Goal: Task Accomplishment & Management: Use online tool/utility

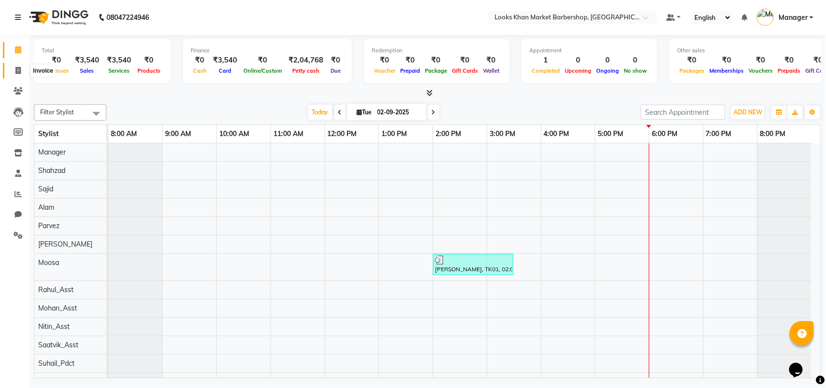
click at [20, 68] on icon at bounding box center [17, 70] width 5 height 7
select select "8030"
select select "service"
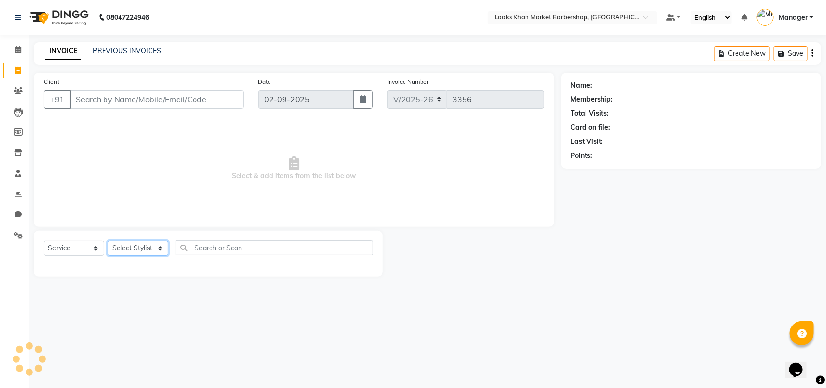
click at [150, 252] on select "Select Stylist" at bounding box center [138, 247] width 60 height 15
click at [155, 250] on select "Select Stylist" at bounding box center [138, 247] width 60 height 15
click at [142, 246] on select "Select Stylist" at bounding box center [138, 247] width 60 height 15
click at [142, 246] on select "Select Stylist Abhishek_pdct Akash_pdct Alam Counter_Sales [PERSON_NAME] [DATE]…" at bounding box center [138, 247] width 60 height 15
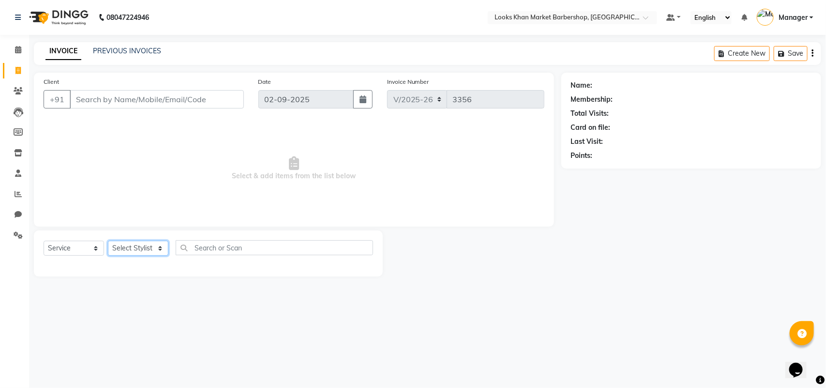
select select "72599"
click at [108, 240] on select "Select Stylist Abhishek_pdct Akash_pdct Alam Counter_Sales [PERSON_NAME] [DATE]…" at bounding box center [138, 247] width 60 height 15
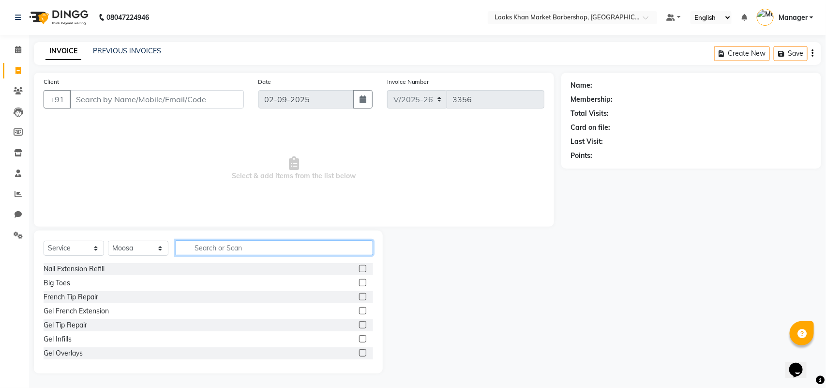
click at [202, 249] on input "text" at bounding box center [274, 247] width 197 height 15
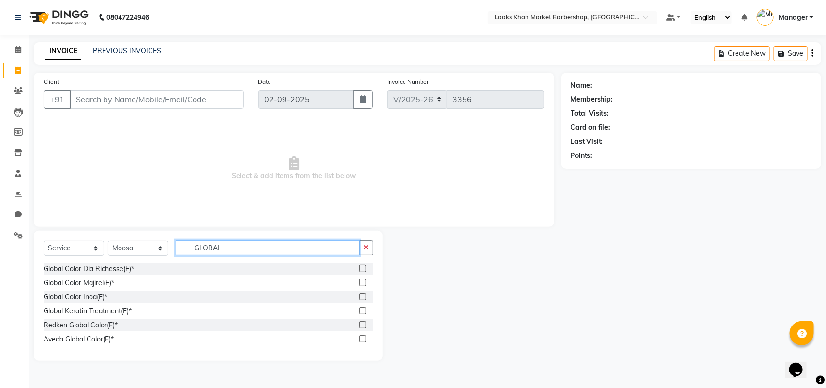
type input "GLOBAL"
click at [363, 298] on label at bounding box center [362, 296] width 7 height 7
click at [363, 298] on input "checkbox" at bounding box center [362, 297] width 6 height 6
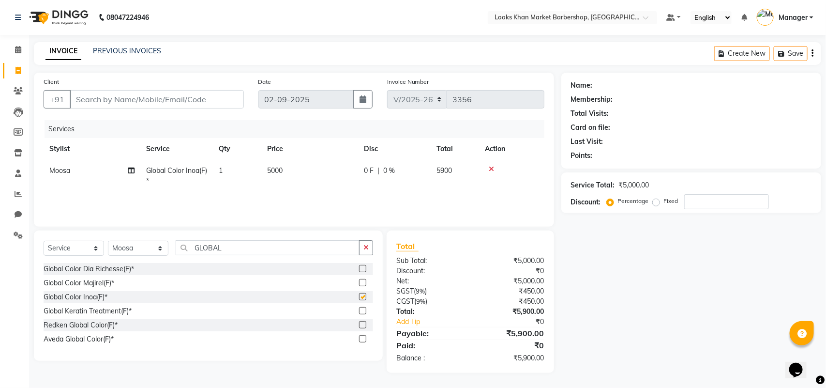
checkbox input "false"
click at [279, 168] on span "5000" at bounding box center [274, 170] width 15 height 9
select select "72599"
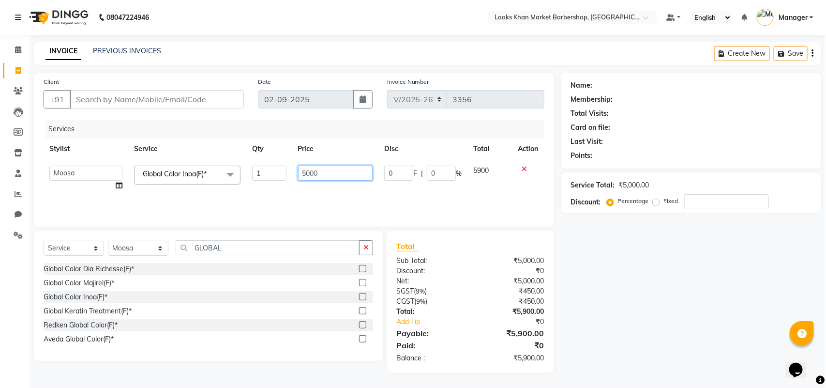
drag, startPoint x: 329, startPoint y: 174, endPoint x: 292, endPoint y: 175, distance: 37.3
click at [292, 175] on td "5000" at bounding box center [335, 178] width 87 height 37
type input "8000"
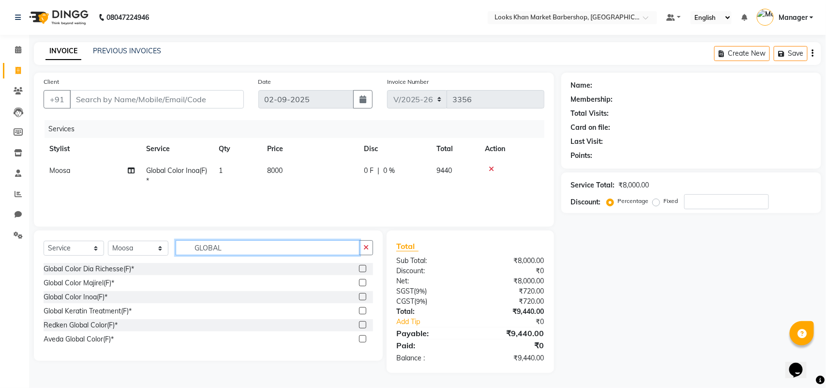
drag, startPoint x: 236, startPoint y: 248, endPoint x: 169, endPoint y: 253, distance: 66.9
click at [169, 253] on div "Select Service Product Membership Package Voucher Prepaid Gift Card Select Styl…" at bounding box center [209, 251] width 330 height 23
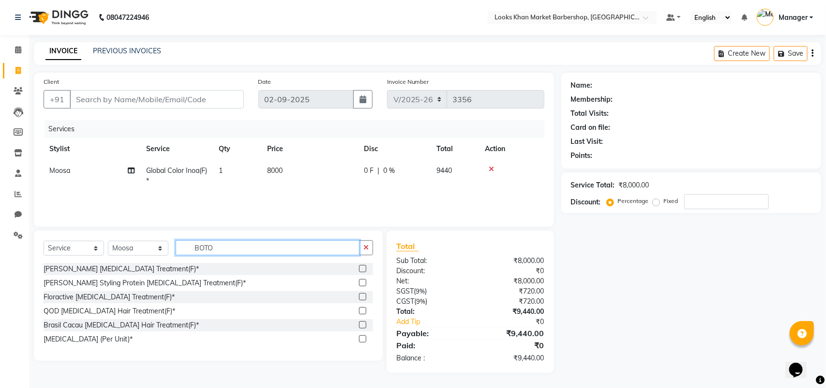
type input "BOTO"
click at [362, 270] on label at bounding box center [362, 268] width 7 height 7
click at [362, 270] on input "checkbox" at bounding box center [362, 269] width 6 height 6
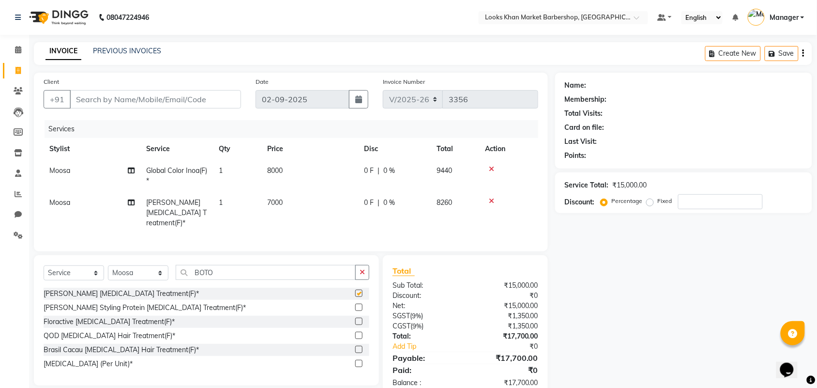
checkbox input "false"
click at [281, 199] on span "7000" at bounding box center [274, 202] width 15 height 9
select select "72599"
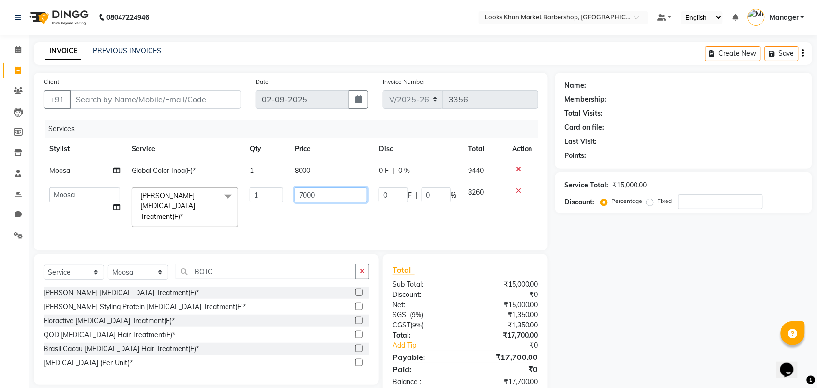
drag, startPoint x: 339, startPoint y: 192, endPoint x: 257, endPoint y: 200, distance: 81.7
click at [257, 200] on tr "Abhishek_pdct Akash_pdct Alam Counter_Sales Dheeraj Kartik_Mgr Manager Maria_Mg…" at bounding box center [291, 206] width 495 height 51
type input "10000"
click at [270, 219] on tr "Abhishek_pdct Akash_pdct Alam Counter_Sales Dheeraj Kartik_Mgr Manager Maria_Mg…" at bounding box center [291, 206] width 495 height 51
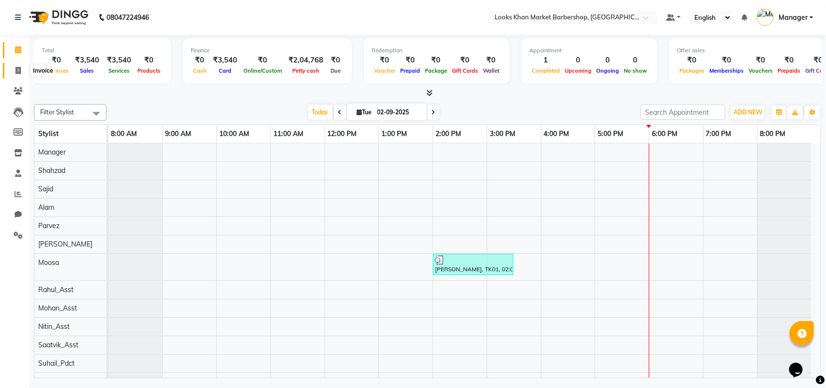
click at [15, 74] on icon at bounding box center [17, 70] width 5 height 7
select select "8030"
select select "service"
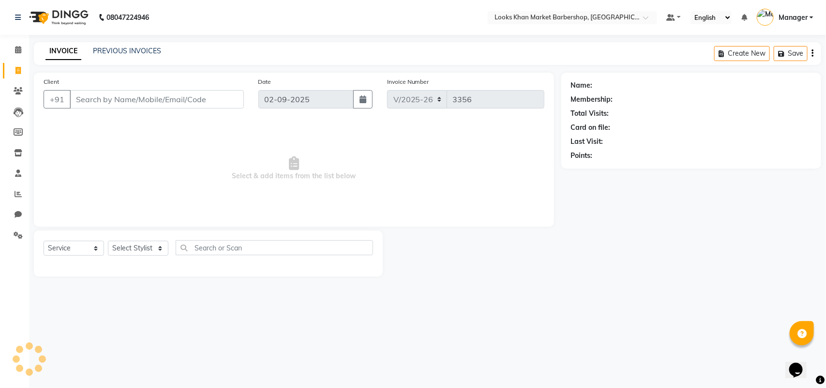
click at [88, 99] on input "Client" at bounding box center [157, 99] width 174 height 18
click at [128, 97] on input "Client" at bounding box center [157, 99] width 174 height 18
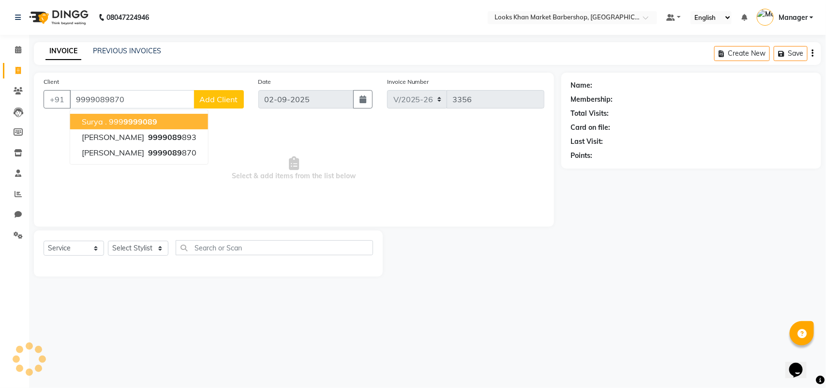
type input "9999089870"
select select "1: Object"
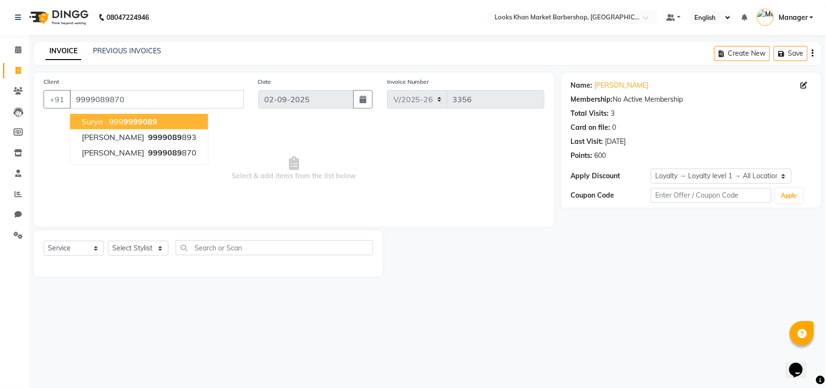
click at [386, 155] on span "Select & add items from the list below" at bounding box center [294, 168] width 501 height 97
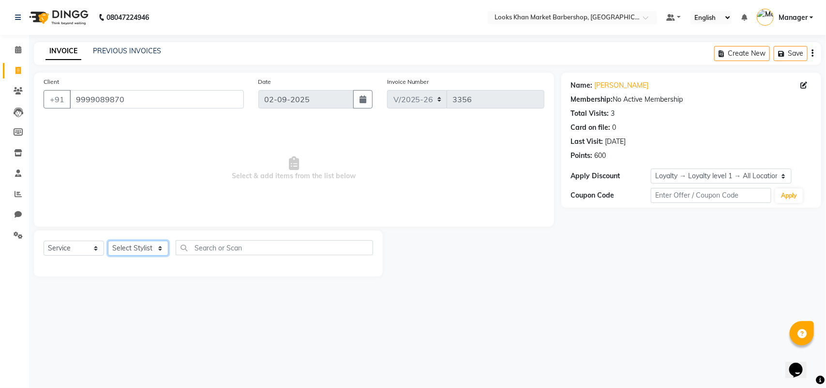
click at [148, 252] on select "Select Stylist Abhishek_pdct Akash_pdct Alam Counter_Sales [PERSON_NAME] [DATE]…" at bounding box center [138, 247] width 60 height 15
select select "72594"
click at [108, 240] on select "Select Stylist Abhishek_pdct Akash_pdct Alam Counter_Sales [PERSON_NAME] [DATE]…" at bounding box center [138, 247] width 60 height 15
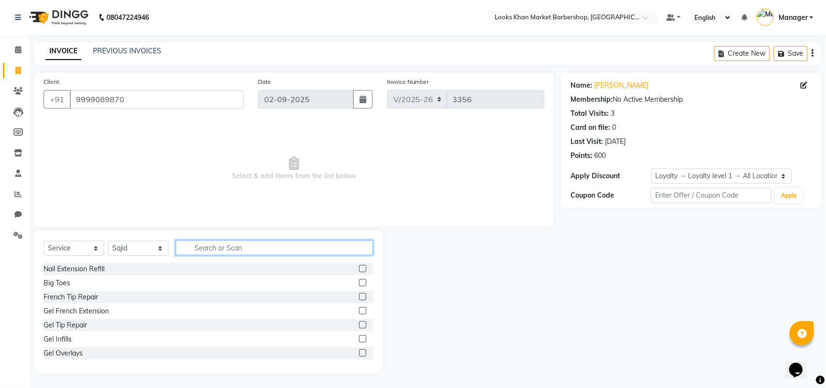
click at [277, 246] on input "text" at bounding box center [274, 247] width 197 height 15
type input "CUT"
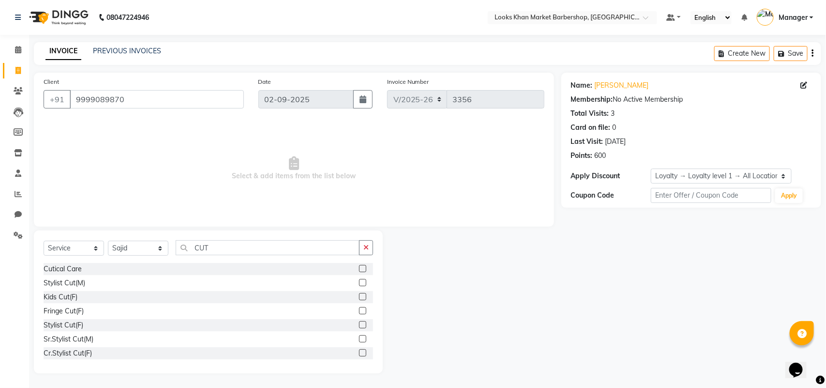
click at [359, 280] on label at bounding box center [362, 282] width 7 height 7
click at [359, 280] on input "checkbox" at bounding box center [362, 283] width 6 height 6
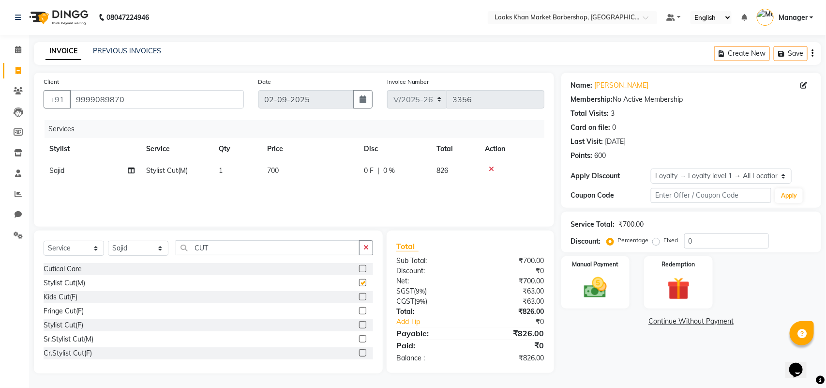
checkbox input "false"
click at [274, 166] on span "700" at bounding box center [273, 170] width 12 height 9
select select "72594"
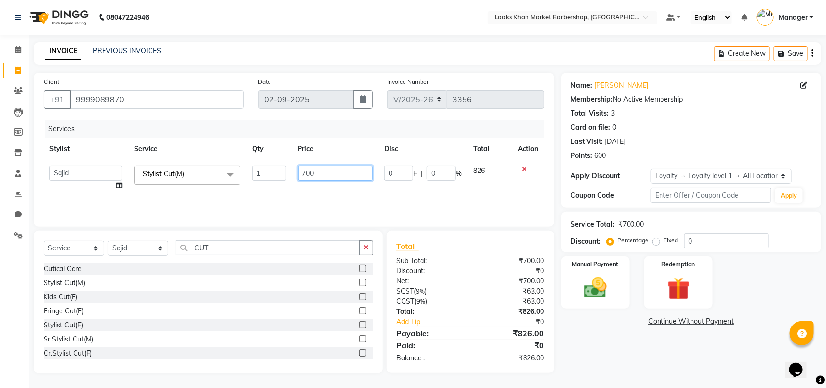
drag, startPoint x: 340, startPoint y: 165, endPoint x: 194, endPoint y: 187, distance: 147.7
click at [195, 187] on tr "Abhishek_pdct Akash_pdct Alam Counter_Sales Dheeraj Kartik_Mgr Manager Maria_Mg…" at bounding box center [294, 178] width 501 height 37
type input "1500"
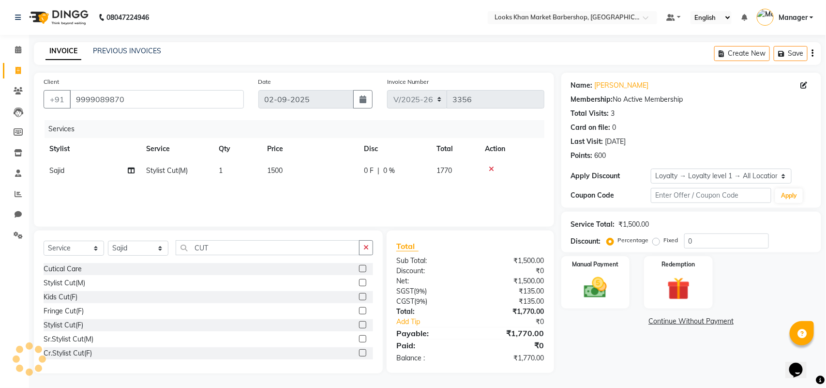
click at [194, 187] on div "Services Stylist Service Qty Price Disc Total Action Sajid Stylist Cut(M) 1 150…" at bounding box center [294, 168] width 501 height 97
click at [593, 286] on img at bounding box center [595, 287] width 38 height 27
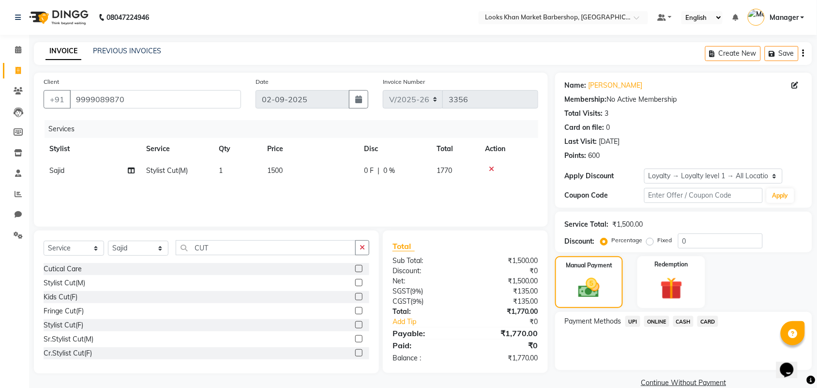
click at [685, 319] on span "CASH" at bounding box center [683, 320] width 21 height 11
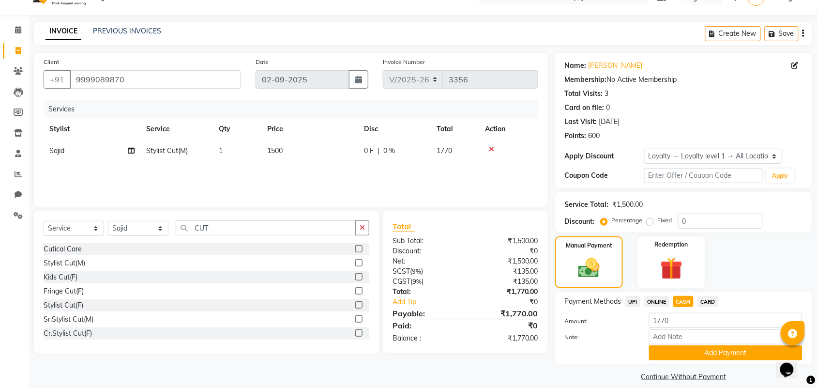
scroll to position [30, 0]
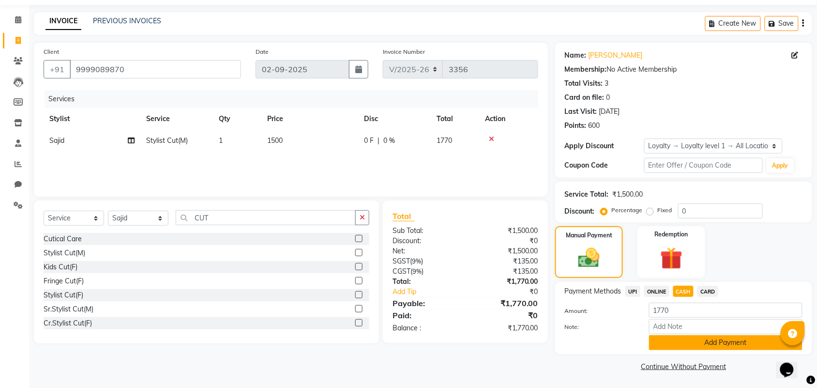
click at [707, 344] on button "Add Payment" at bounding box center [725, 342] width 153 height 15
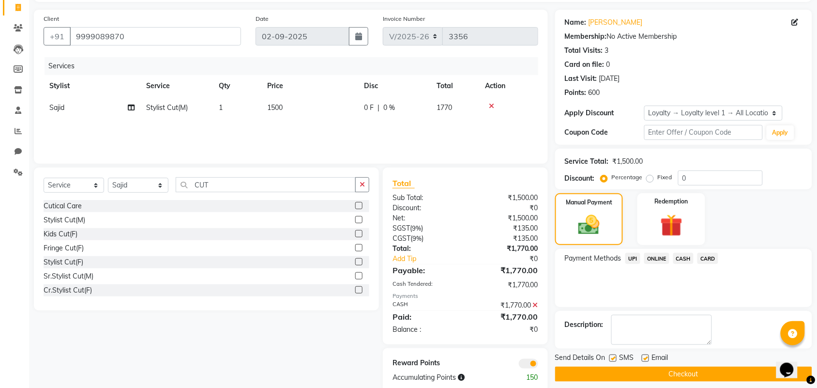
scroll to position [81, 0]
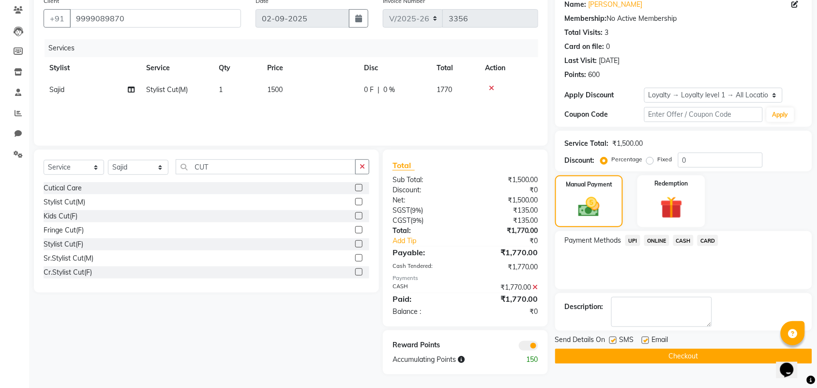
click at [691, 357] on button "Checkout" at bounding box center [683, 355] width 257 height 15
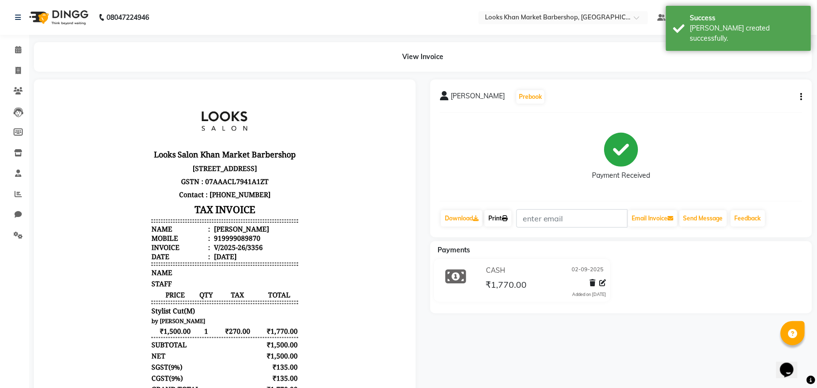
click at [502, 214] on link "Print" at bounding box center [497, 218] width 27 height 16
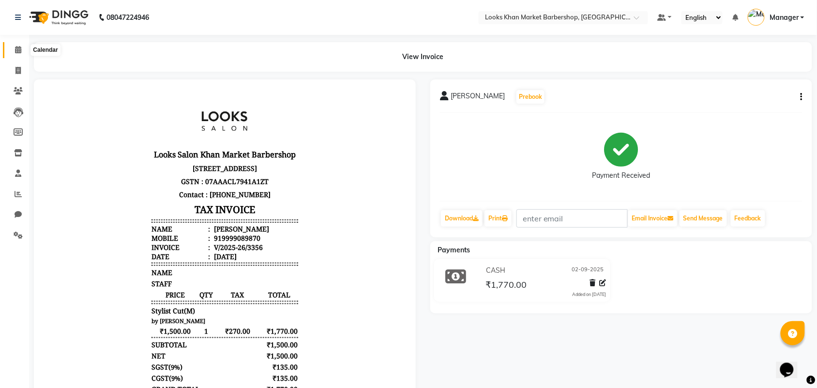
click at [14, 52] on span at bounding box center [18, 50] width 17 height 11
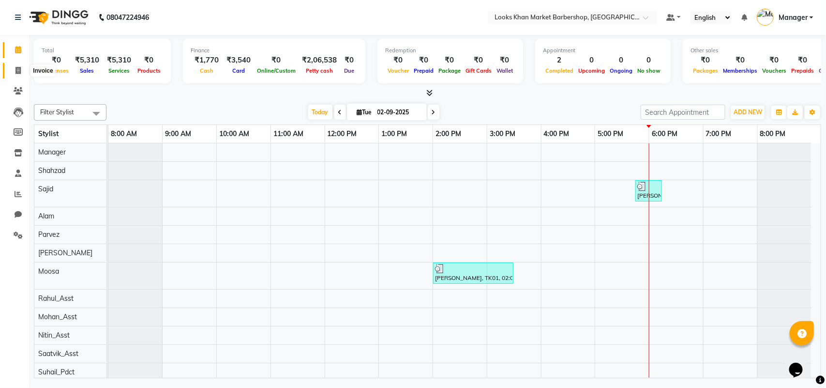
click at [17, 72] on icon at bounding box center [17, 70] width 5 height 7
select select "service"
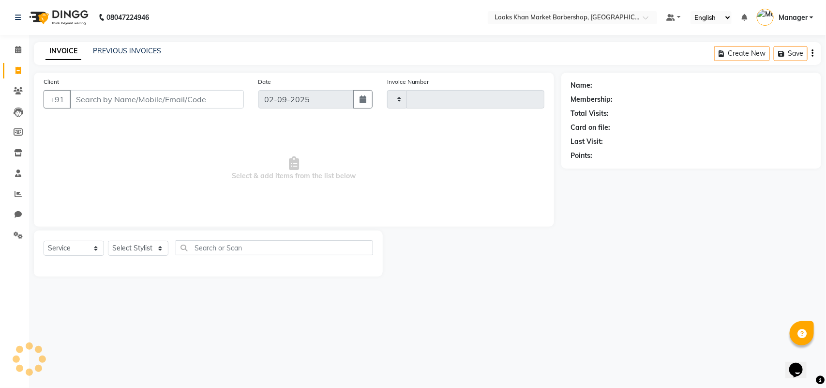
type input "3357"
select select "8030"
click at [115, 98] on input "Client" at bounding box center [157, 99] width 174 height 18
click at [116, 98] on input "Client" at bounding box center [157, 99] width 174 height 18
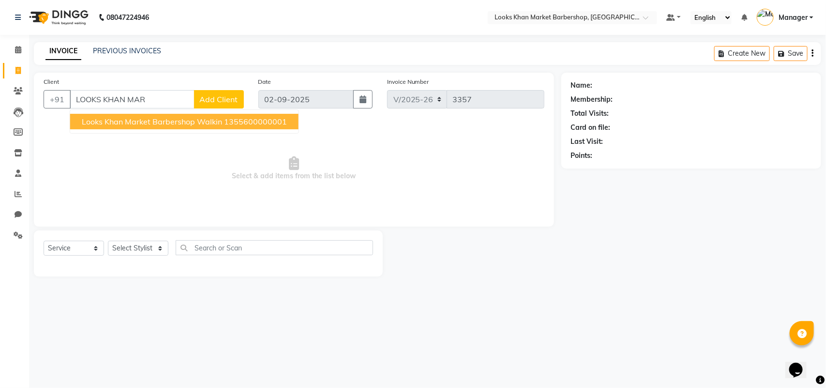
click at [135, 120] on span "Looks Khan Market Barbershop Walkin" at bounding box center [152, 122] width 140 height 10
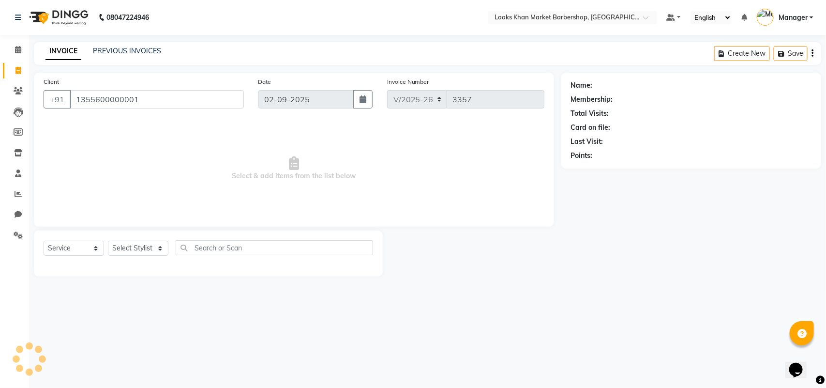
type input "1355600000001"
select select "1: Object"
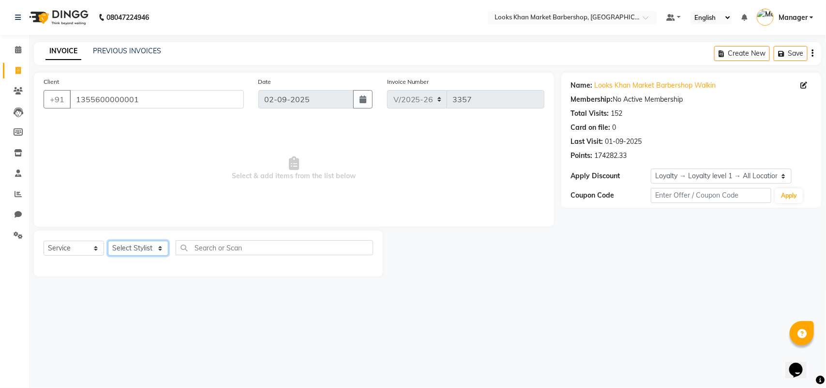
click at [152, 248] on select "Select Stylist Abhishek_pdct Akash_pdct Alam Counter_Sales [PERSON_NAME] [DATE]…" at bounding box center [138, 247] width 60 height 15
select select "72597"
click at [108, 240] on select "Select Stylist Abhishek_pdct Akash_pdct Alam Counter_Sales [PERSON_NAME] [DATE]…" at bounding box center [138, 247] width 60 height 15
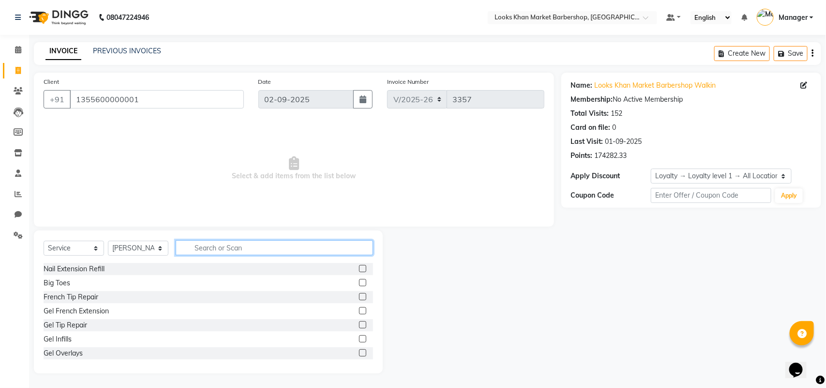
click at [197, 240] on input "text" at bounding box center [274, 247] width 197 height 15
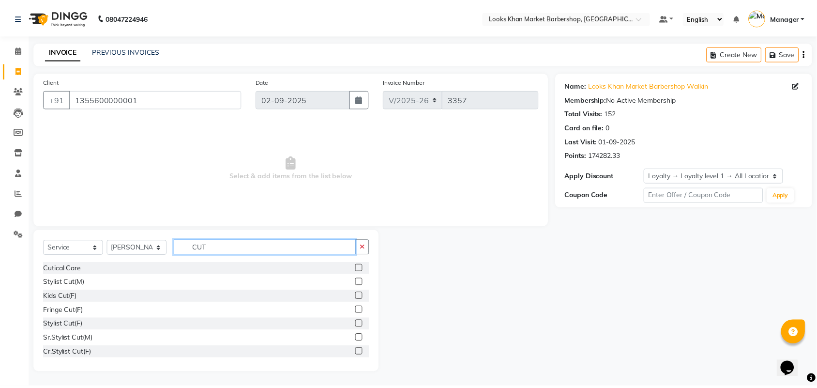
scroll to position [114, 0]
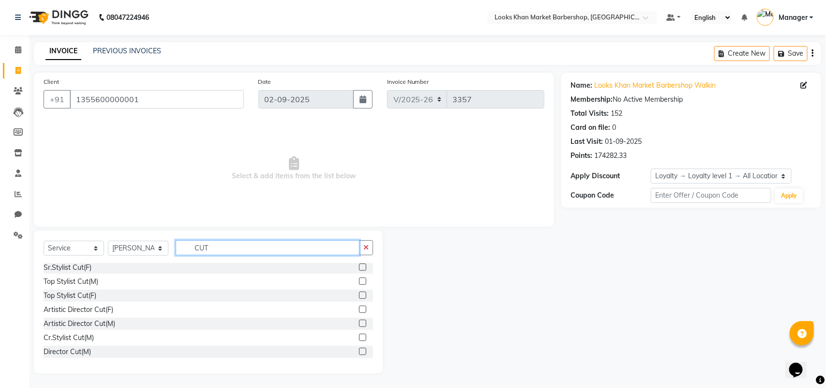
type input "CUT"
click at [359, 335] on label at bounding box center [362, 336] width 7 height 7
click at [359, 335] on input "checkbox" at bounding box center [362, 337] width 6 height 6
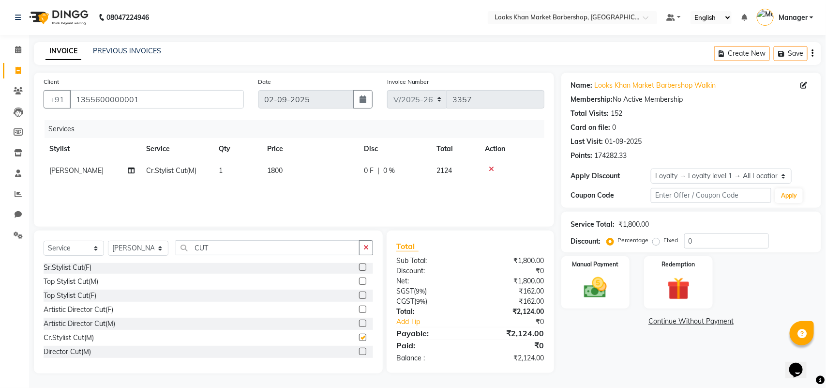
checkbox input "false"
click at [286, 170] on td "1800" at bounding box center [309, 171] width 97 height 22
select select "72597"
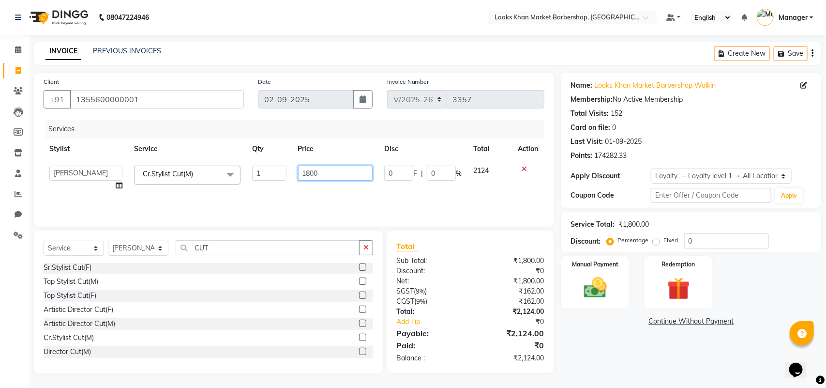
drag, startPoint x: 342, startPoint y: 177, endPoint x: 293, endPoint y: 177, distance: 48.4
click at [293, 177] on td "1800" at bounding box center [335, 178] width 87 height 37
type input "1500"
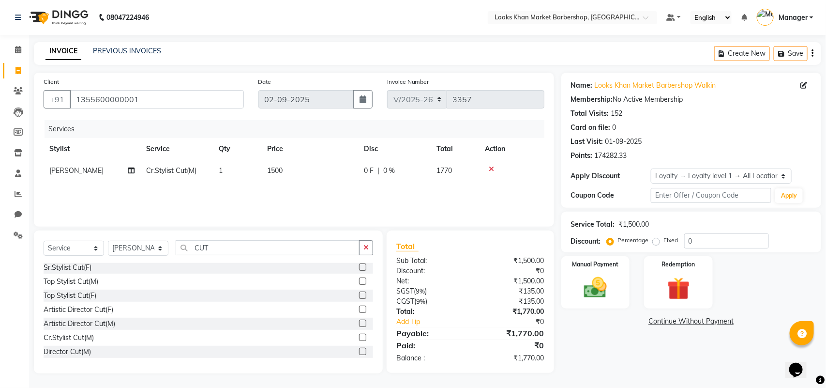
click at [327, 189] on div "Services Stylist Service Qty Price Disc Total Action [PERSON_NAME].Stylist Cut(…" at bounding box center [294, 168] width 501 height 97
click at [591, 298] on img at bounding box center [595, 287] width 38 height 27
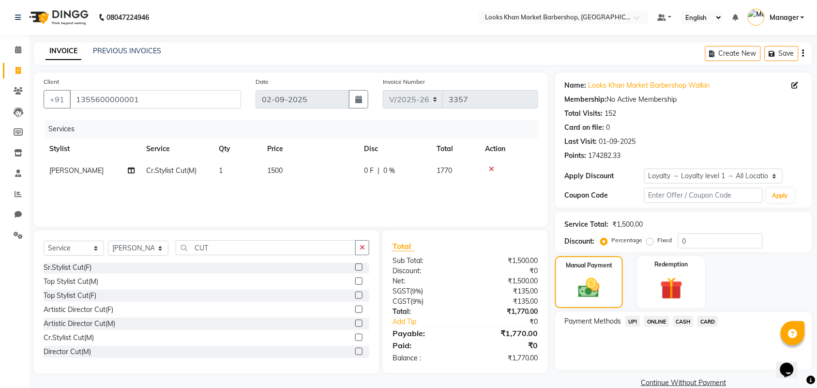
click at [708, 322] on span "CARD" at bounding box center [707, 320] width 21 height 11
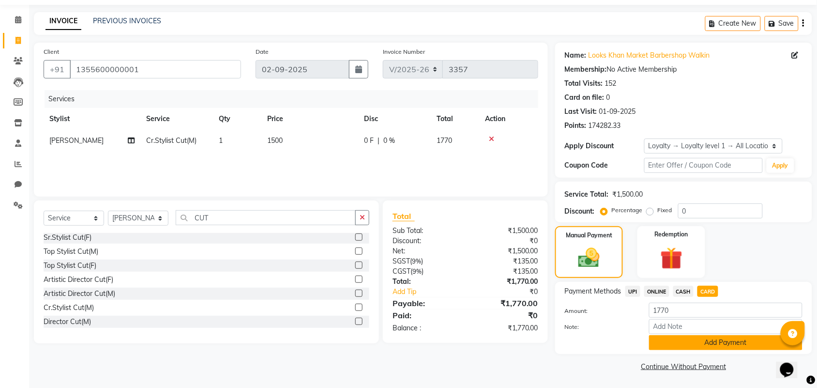
click at [717, 346] on button "Add Payment" at bounding box center [725, 342] width 153 height 15
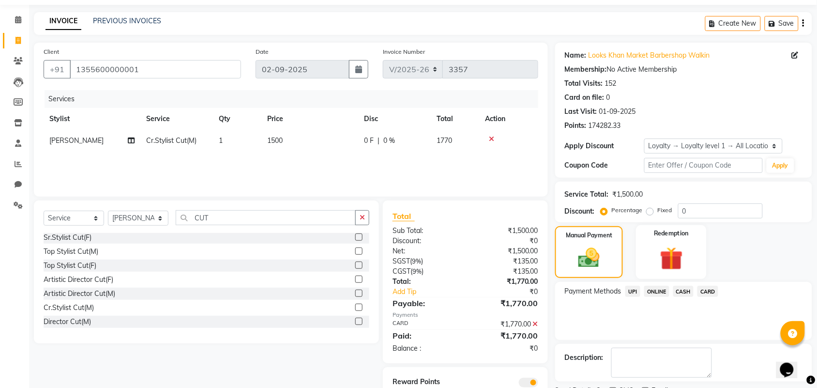
scroll to position [72, 0]
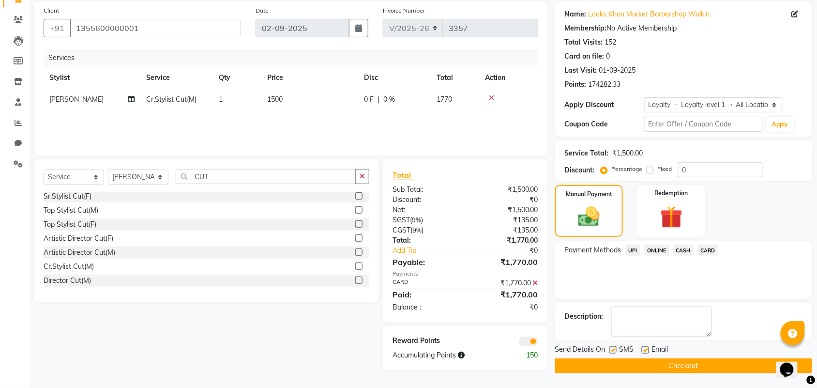
click at [679, 368] on button "Checkout" at bounding box center [683, 365] width 257 height 15
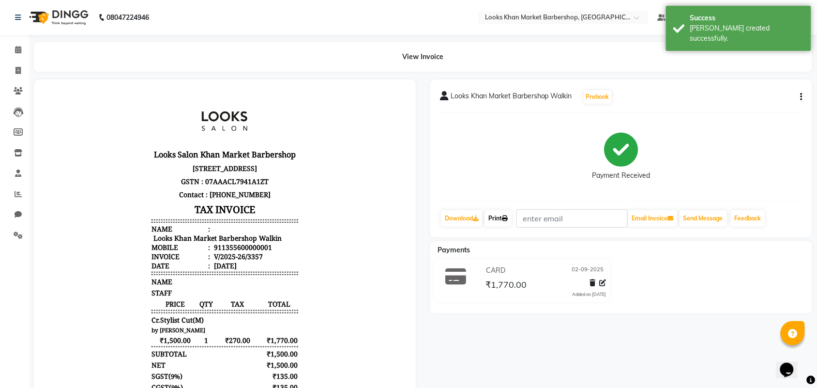
click at [500, 218] on link "Print" at bounding box center [497, 218] width 27 height 16
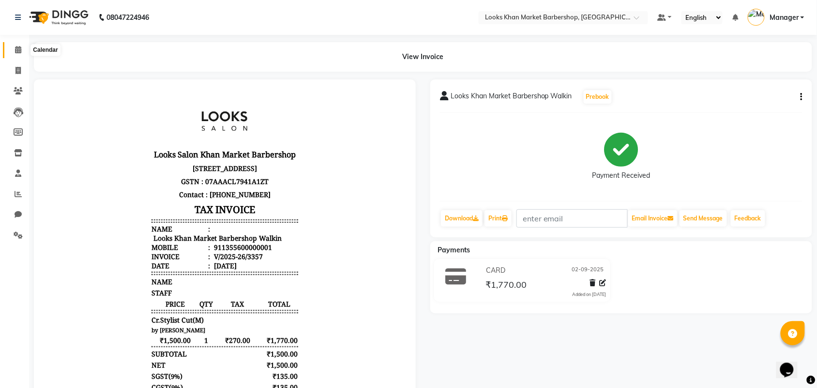
click at [19, 47] on icon at bounding box center [18, 49] width 6 height 7
